Goal: Task Accomplishment & Management: Manage account settings

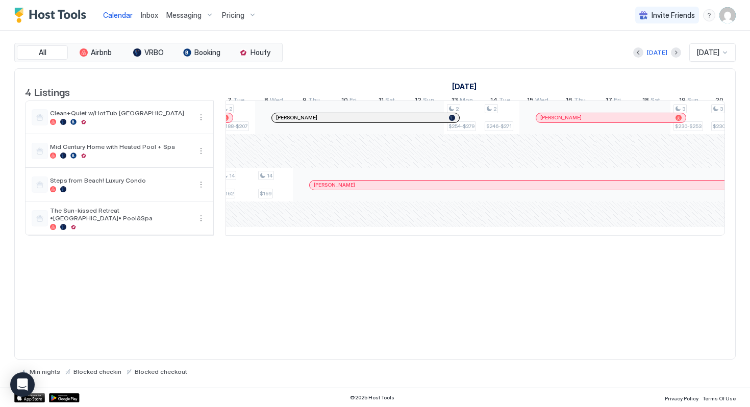
click at [230, 19] on span "Pricing" at bounding box center [233, 15] width 22 height 9
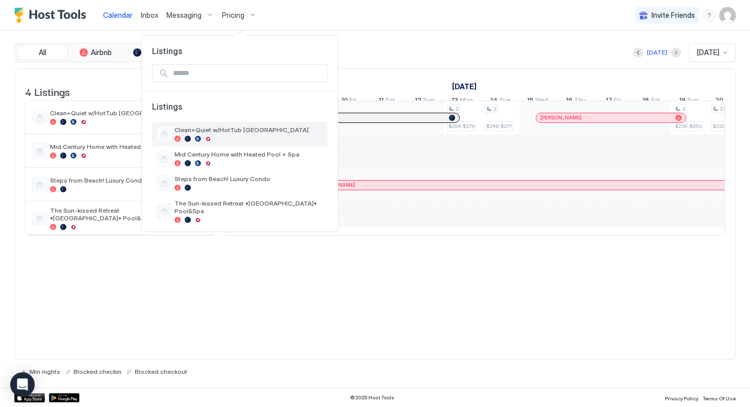
click at [222, 130] on span "Clean+Quiet w/HotTub [GEOGRAPHIC_DATA]" at bounding box center [248, 130] width 149 height 8
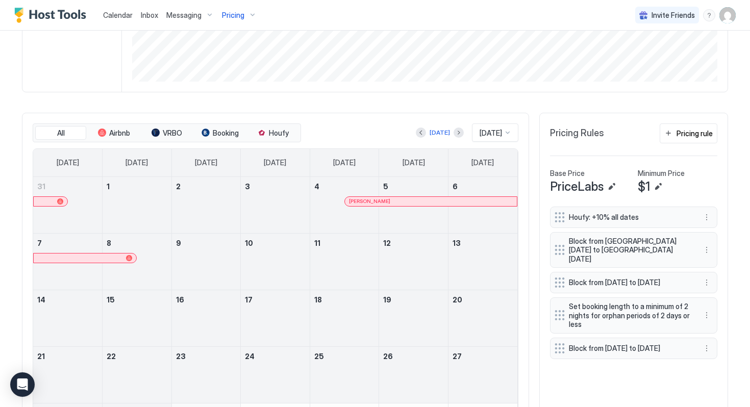
scroll to position [229, 0]
click at [705, 247] on button "More options" at bounding box center [707, 250] width 12 height 12
click at [712, 295] on div "Delete" at bounding box center [720, 293] width 30 height 8
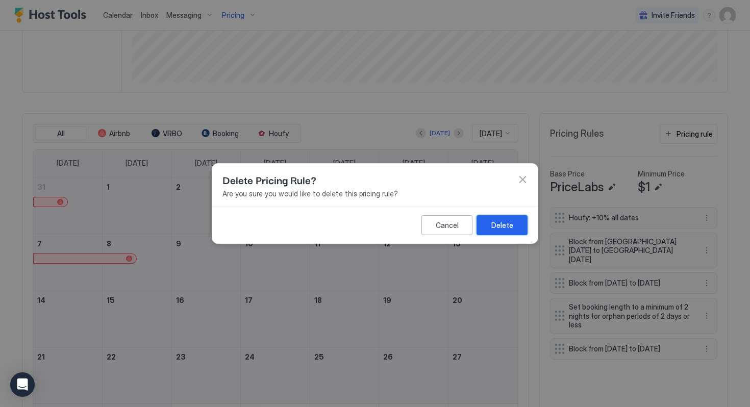
click at [501, 219] on button "Delete" at bounding box center [502, 225] width 51 height 20
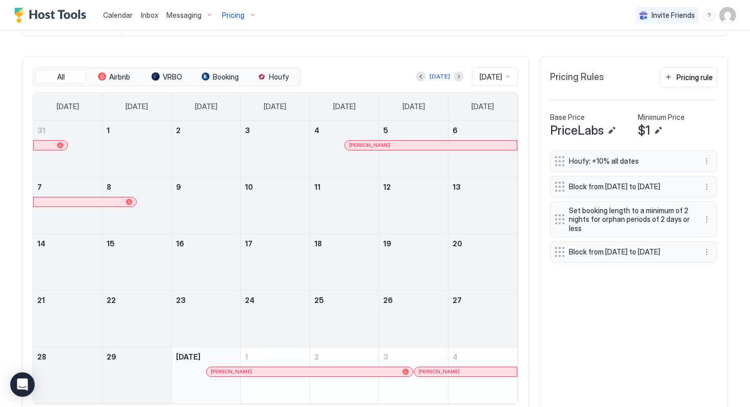
scroll to position [288, 0]
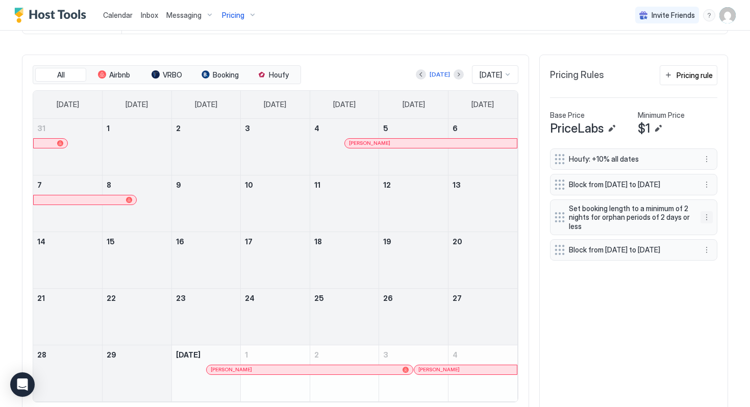
click at [704, 222] on button "More options" at bounding box center [707, 217] width 12 height 12
click at [725, 231] on div "Edit" at bounding box center [720, 237] width 38 height 16
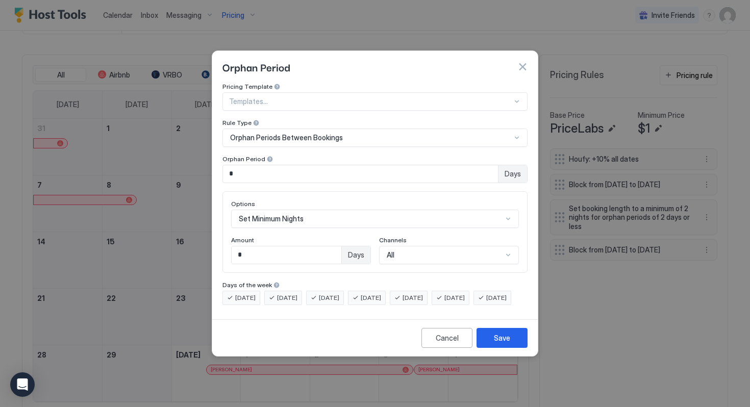
click at [519, 62] on button "button" at bounding box center [522, 67] width 10 height 10
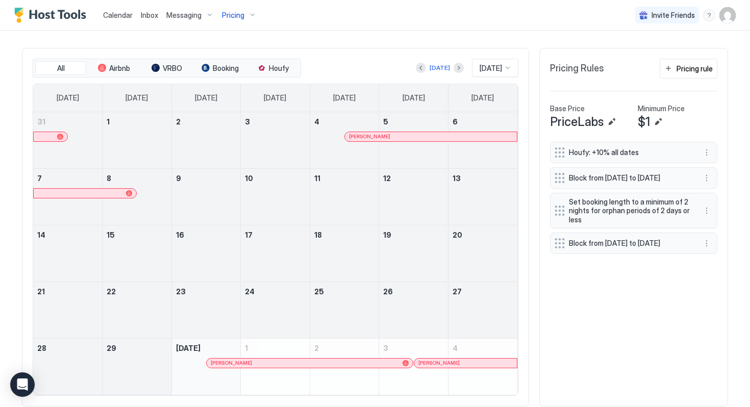
scroll to position [294, 0]
click at [704, 250] on button "More options" at bounding box center [707, 244] width 12 height 12
click at [705, 294] on div "Delete" at bounding box center [720, 299] width 38 height 16
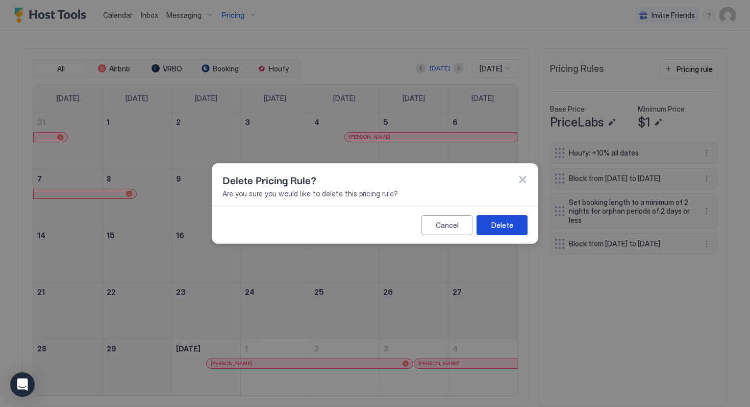
click at [520, 226] on button "Delete" at bounding box center [502, 225] width 51 height 20
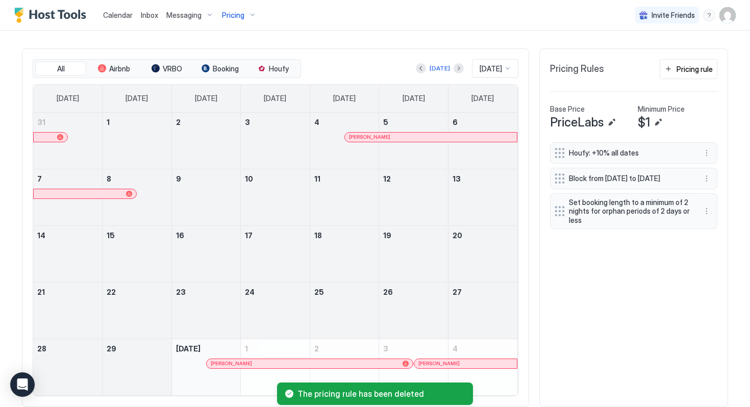
click at [550, 269] on div "Houfy: +10% all dates Block from [GEOGRAPHIC_DATA][DATE] to [DATE] Set booking …" at bounding box center [633, 269] width 167 height 254
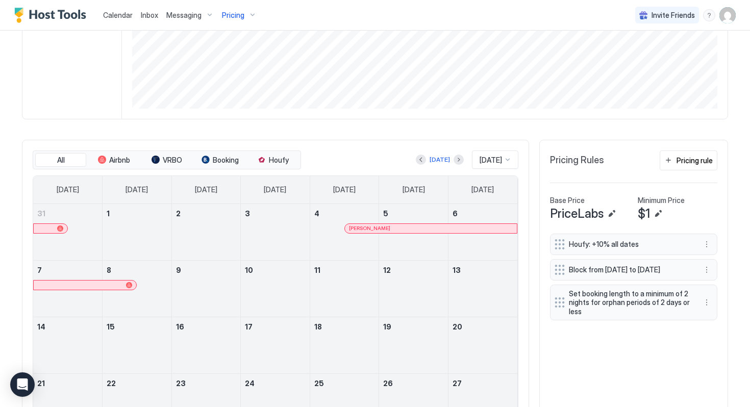
scroll to position [225, 0]
